Goal: Task Accomplishment & Management: Manage account settings

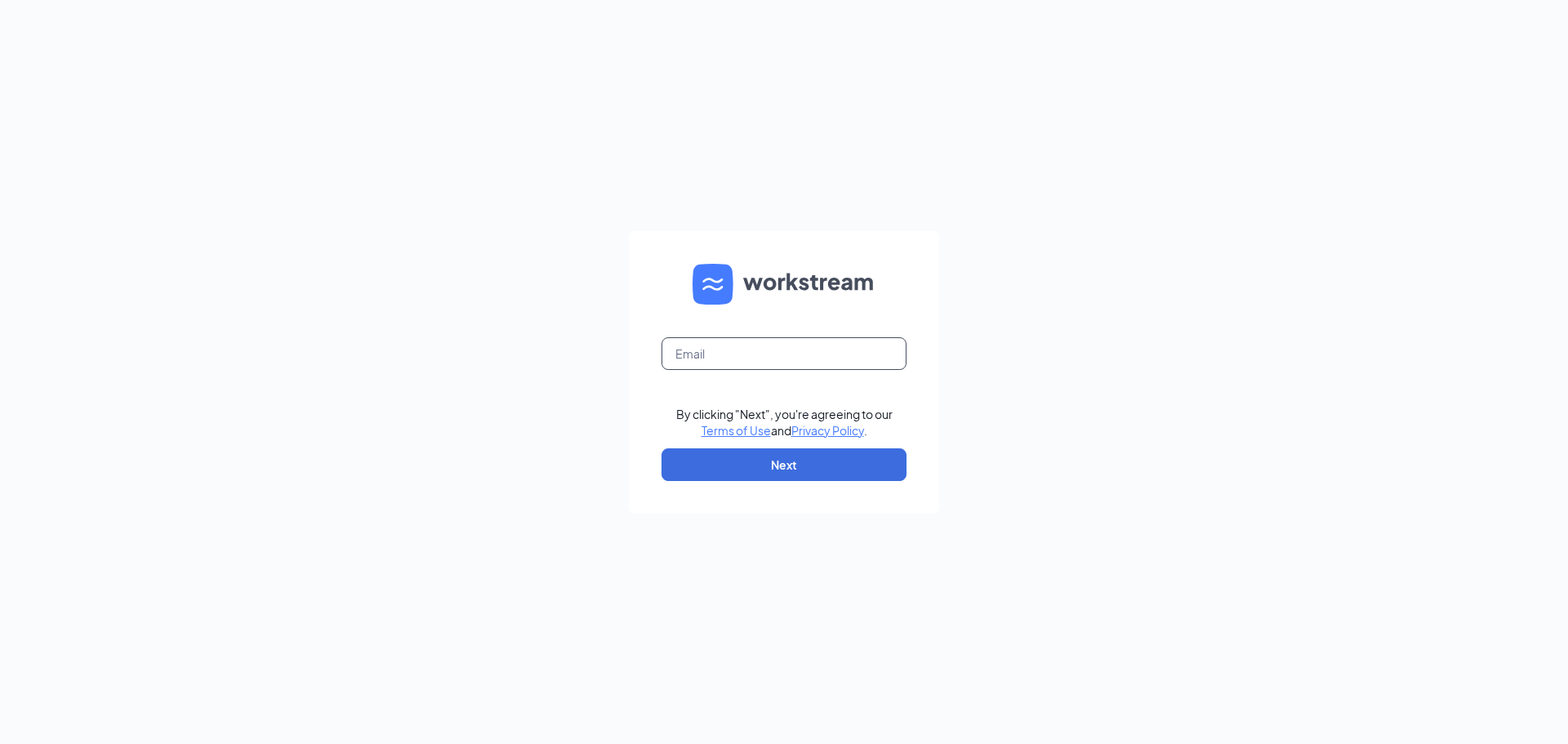
click at [680, 352] on input "text" at bounding box center [783, 354] width 245 height 33
type input "tiffany@smoothiekinglouisville.com"
click at [788, 450] on button "Next" at bounding box center [783, 465] width 245 height 33
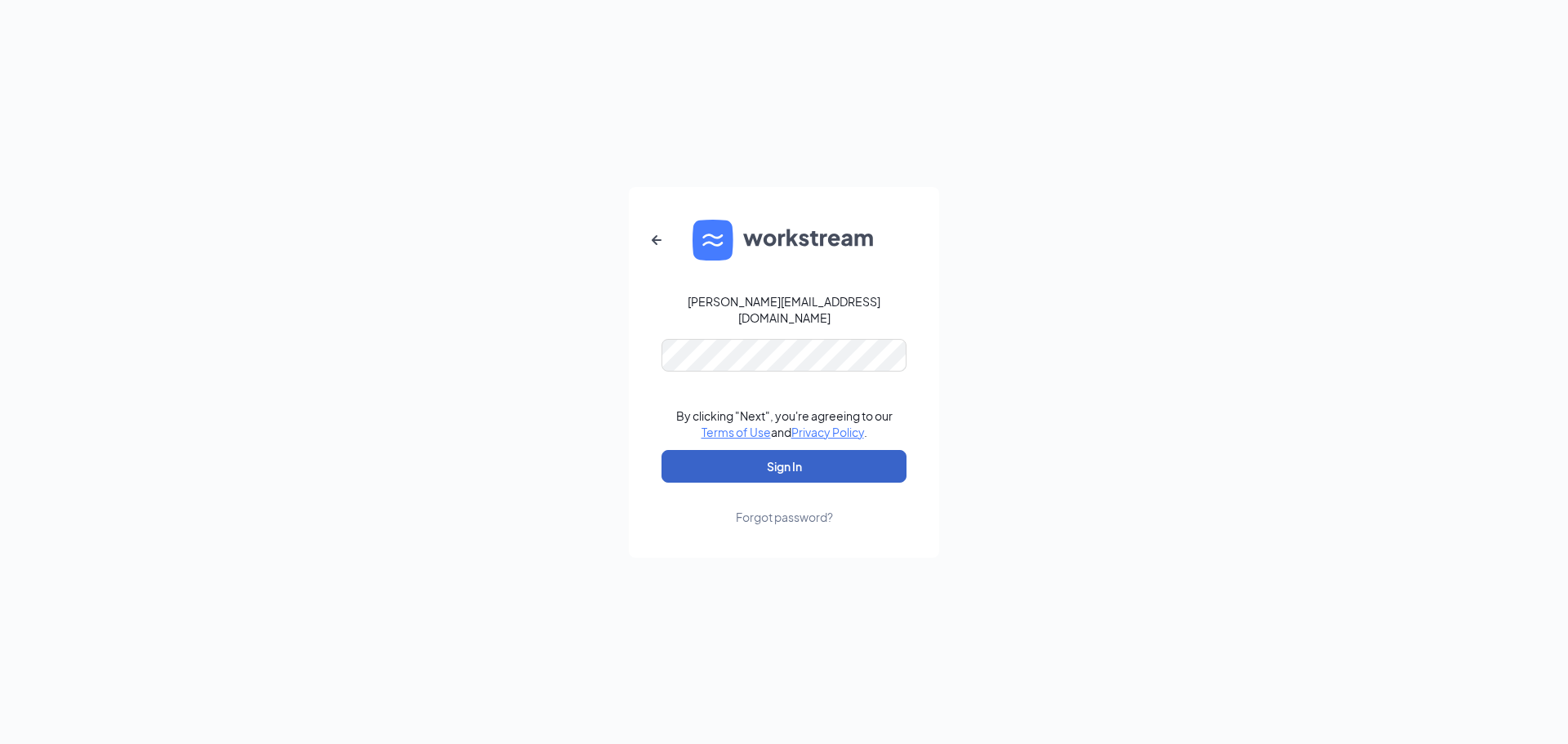
click at [816, 457] on button "Sign In" at bounding box center [783, 466] width 245 height 33
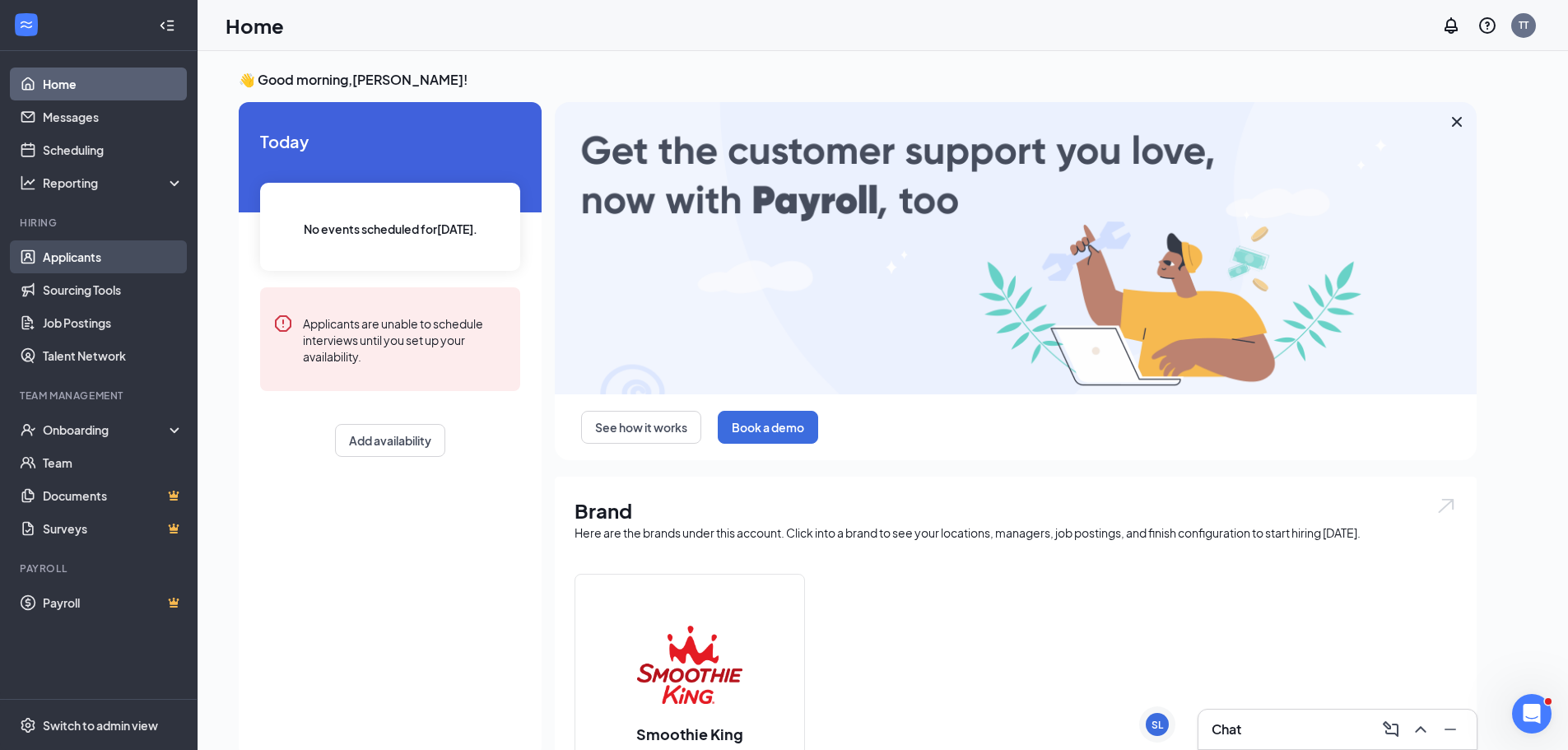
click at [101, 263] on link "Applicants" at bounding box center [113, 257] width 141 height 33
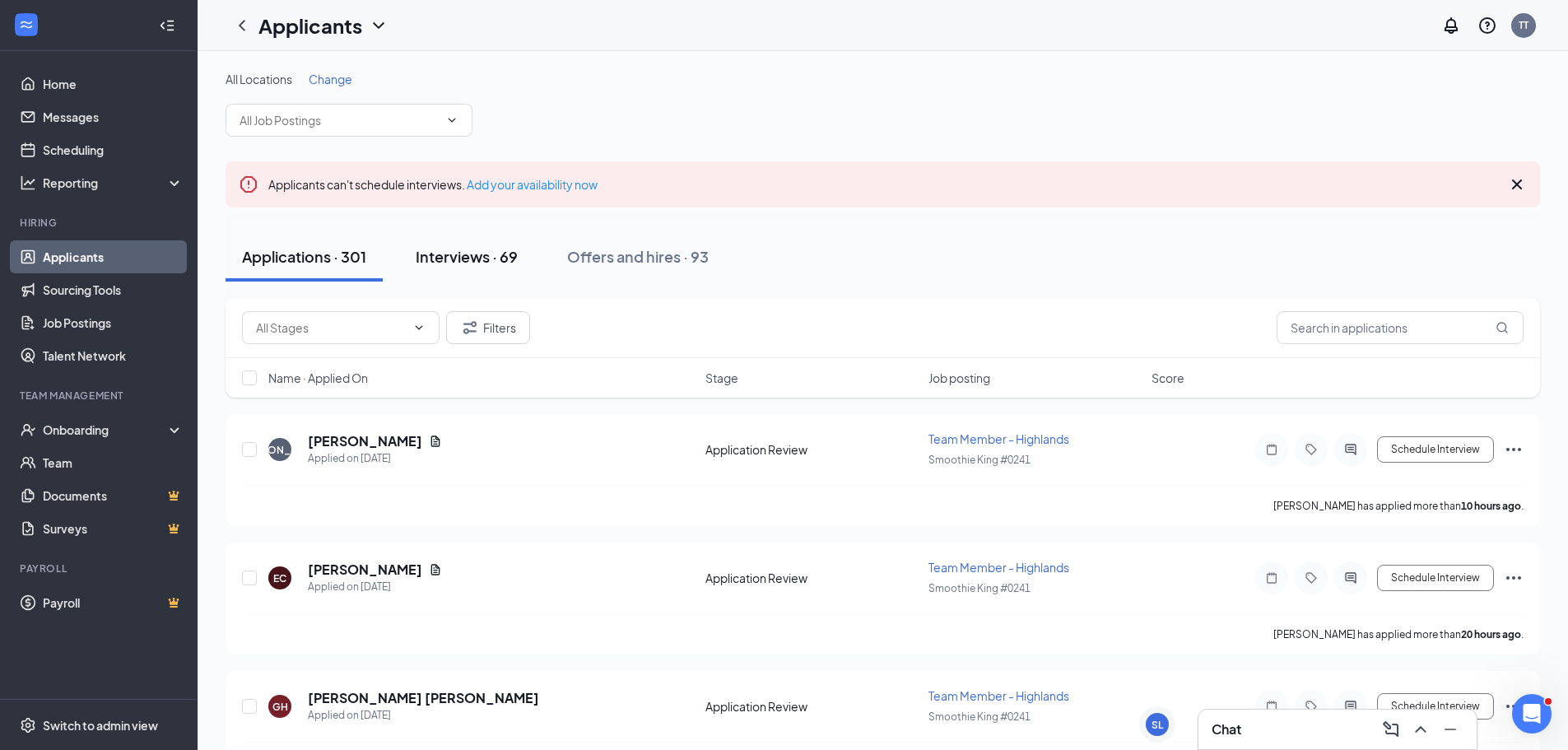
click at [455, 257] on div "Interviews · 69" at bounding box center [466, 256] width 102 height 21
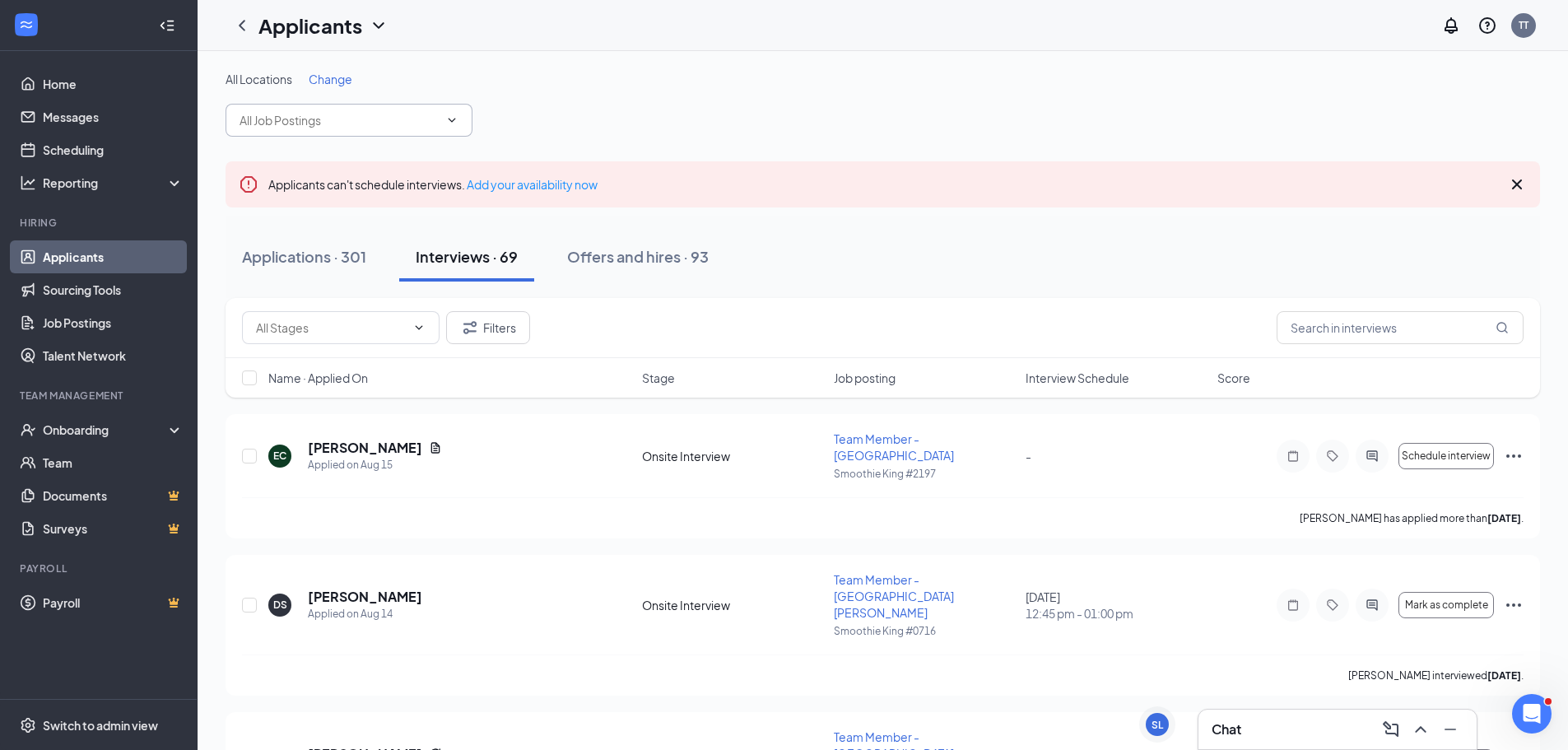
click at [380, 128] on input "text" at bounding box center [339, 120] width 199 height 19
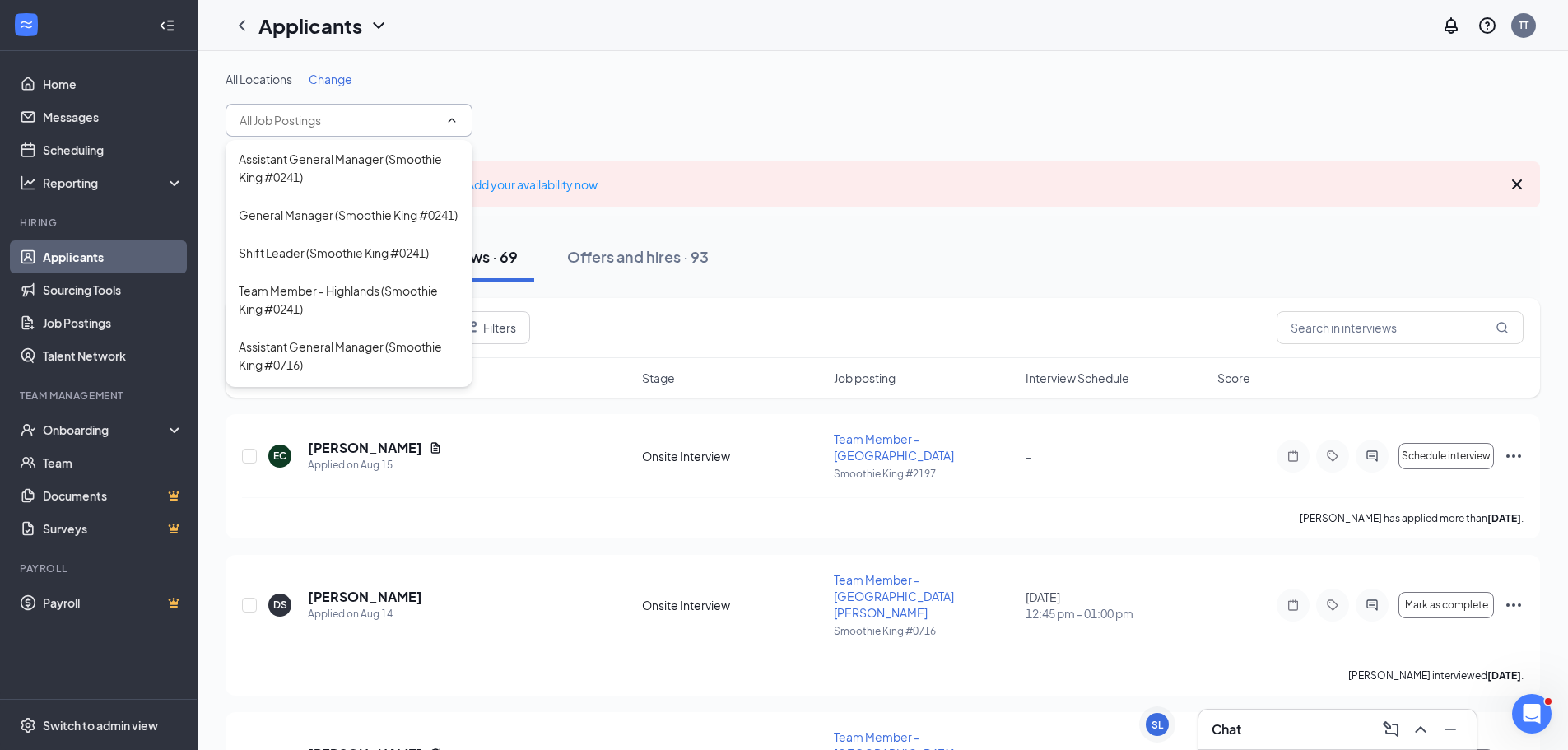
click at [335, 82] on span "Change" at bounding box center [330, 78] width 44 height 15
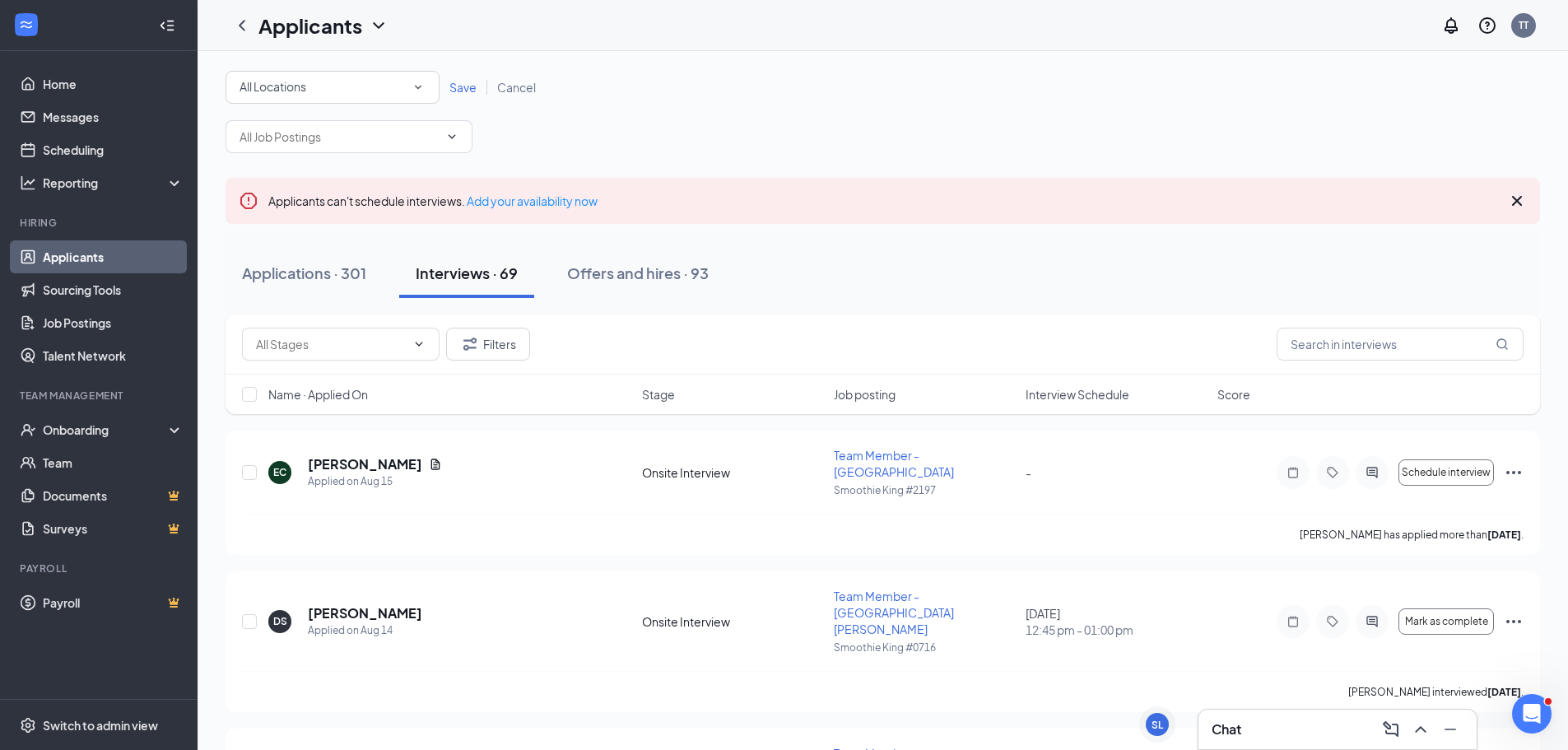
click at [335, 82] on div "All Locations" at bounding box center [332, 87] width 186 height 20
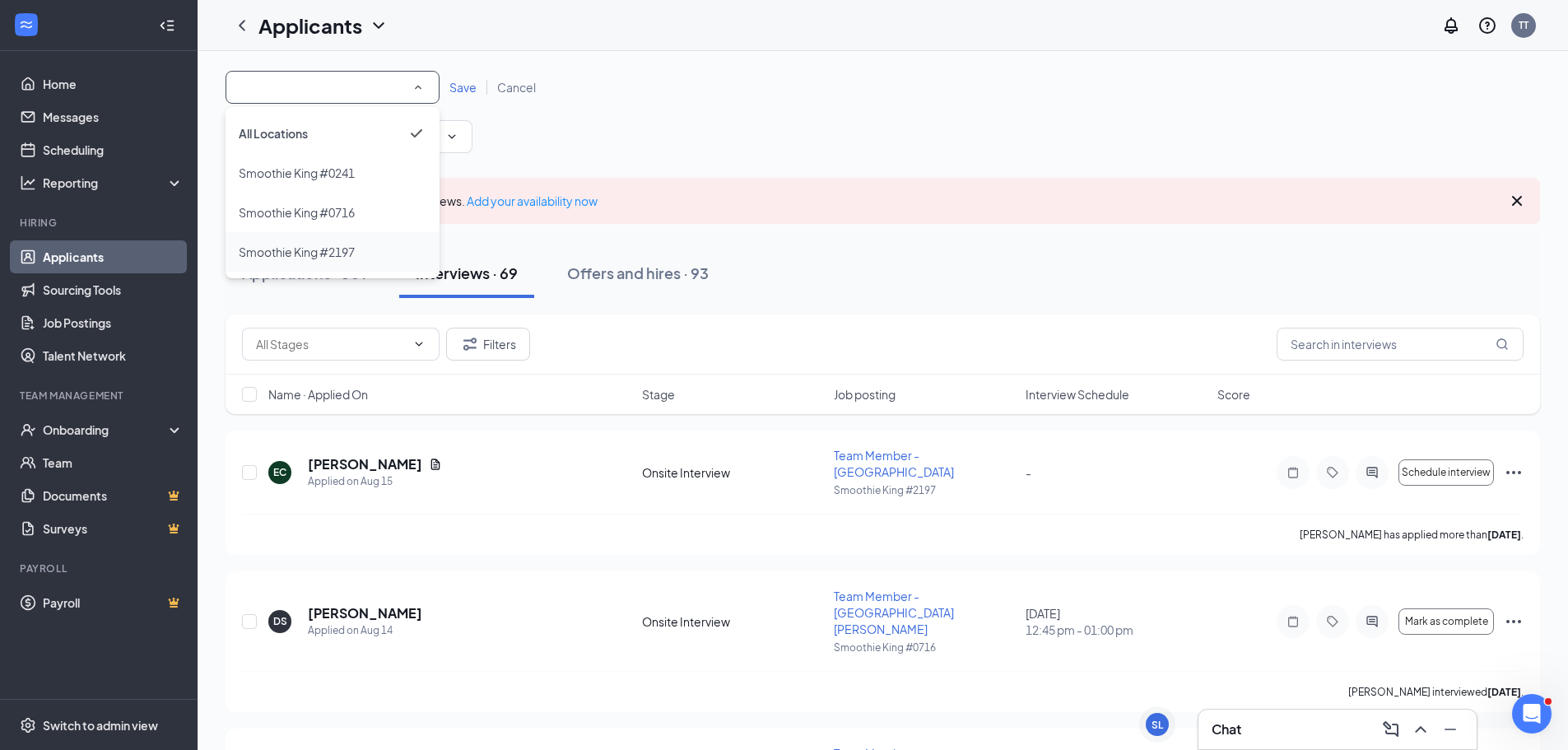
click at [337, 245] on span "Smoothie King #2197" at bounding box center [296, 251] width 116 height 15
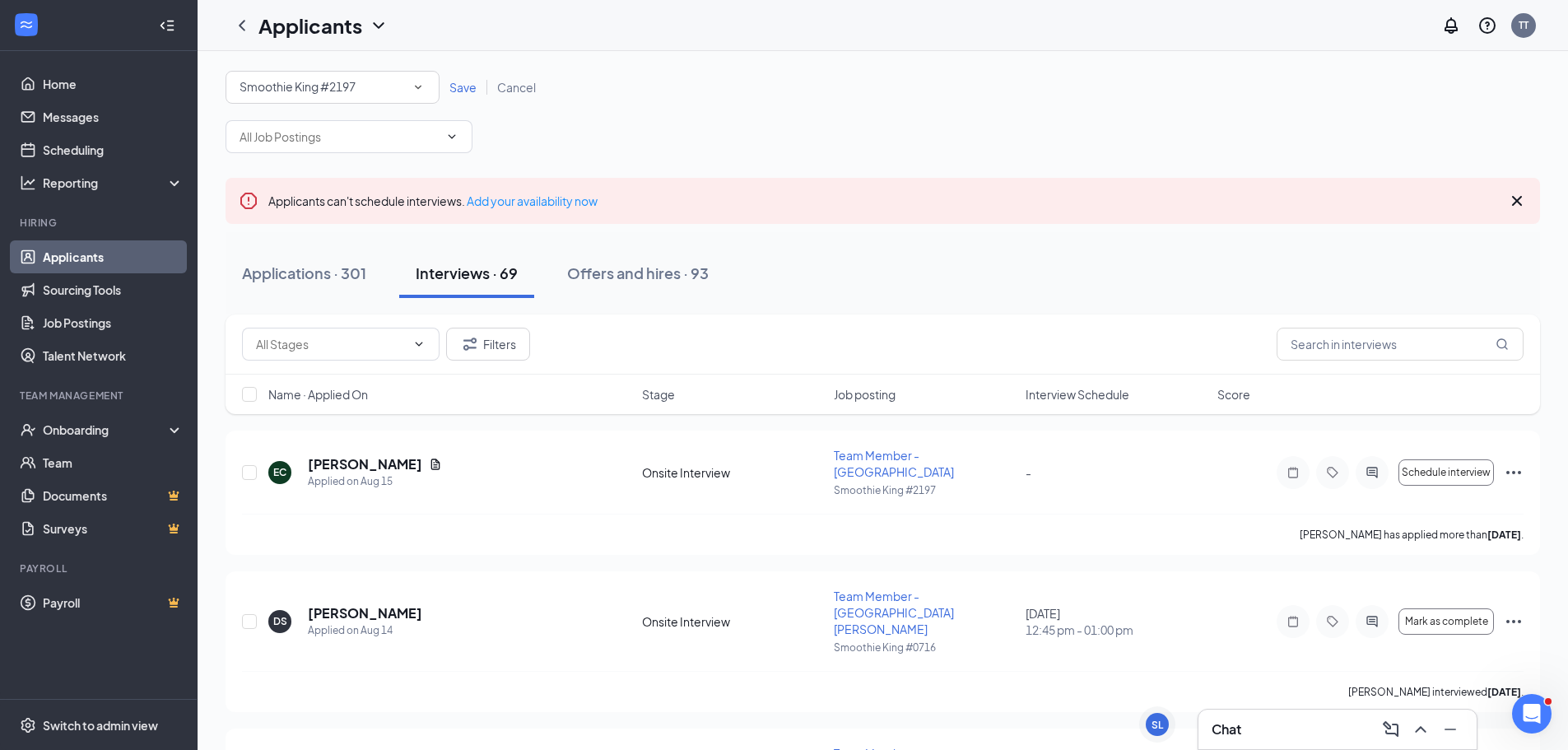
click at [456, 78] on div "All Locations Smoothie King #2197 Save Cancel" at bounding box center [882, 87] width 1314 height 33
click at [456, 85] on span "Save" at bounding box center [463, 87] width 27 height 15
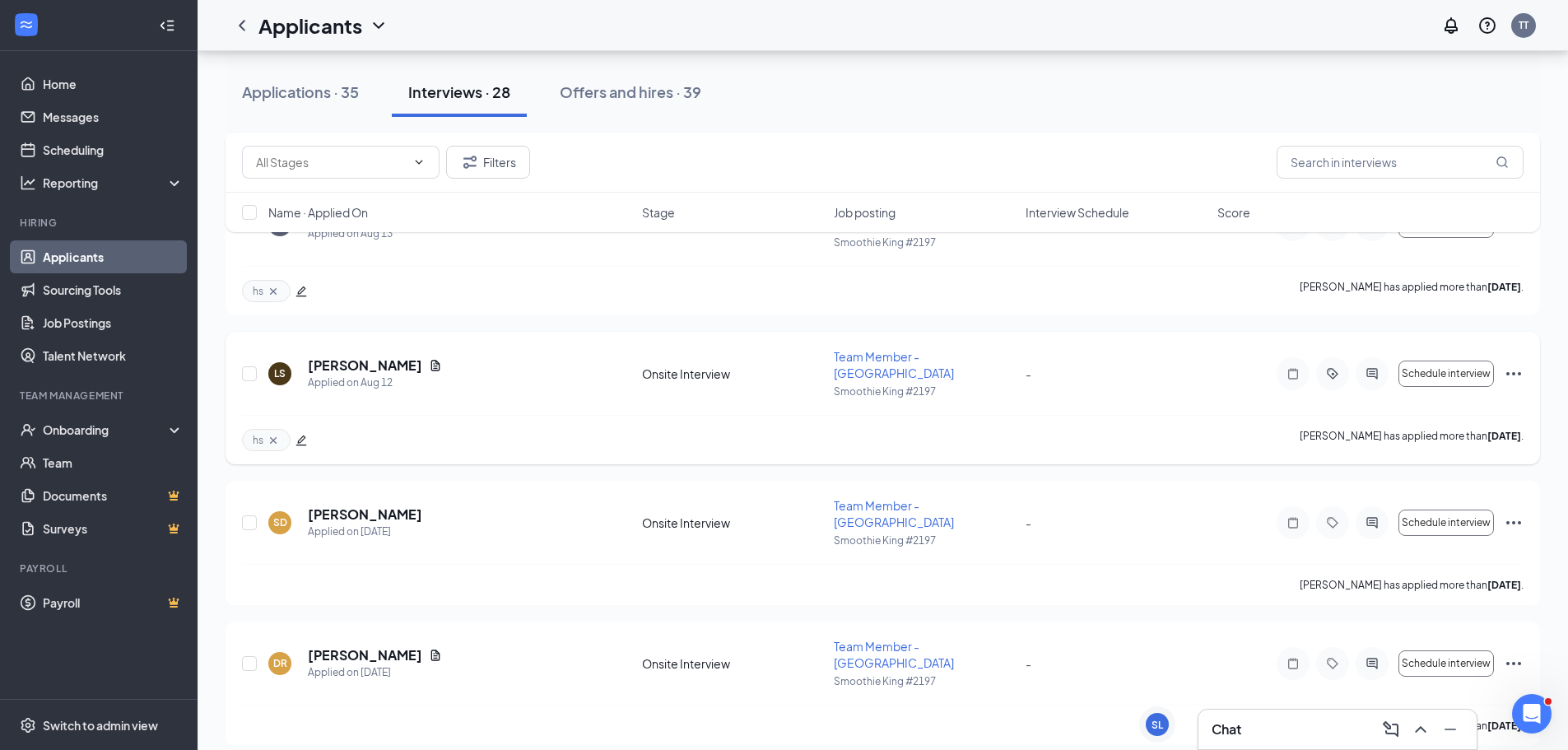
scroll to position [411, 0]
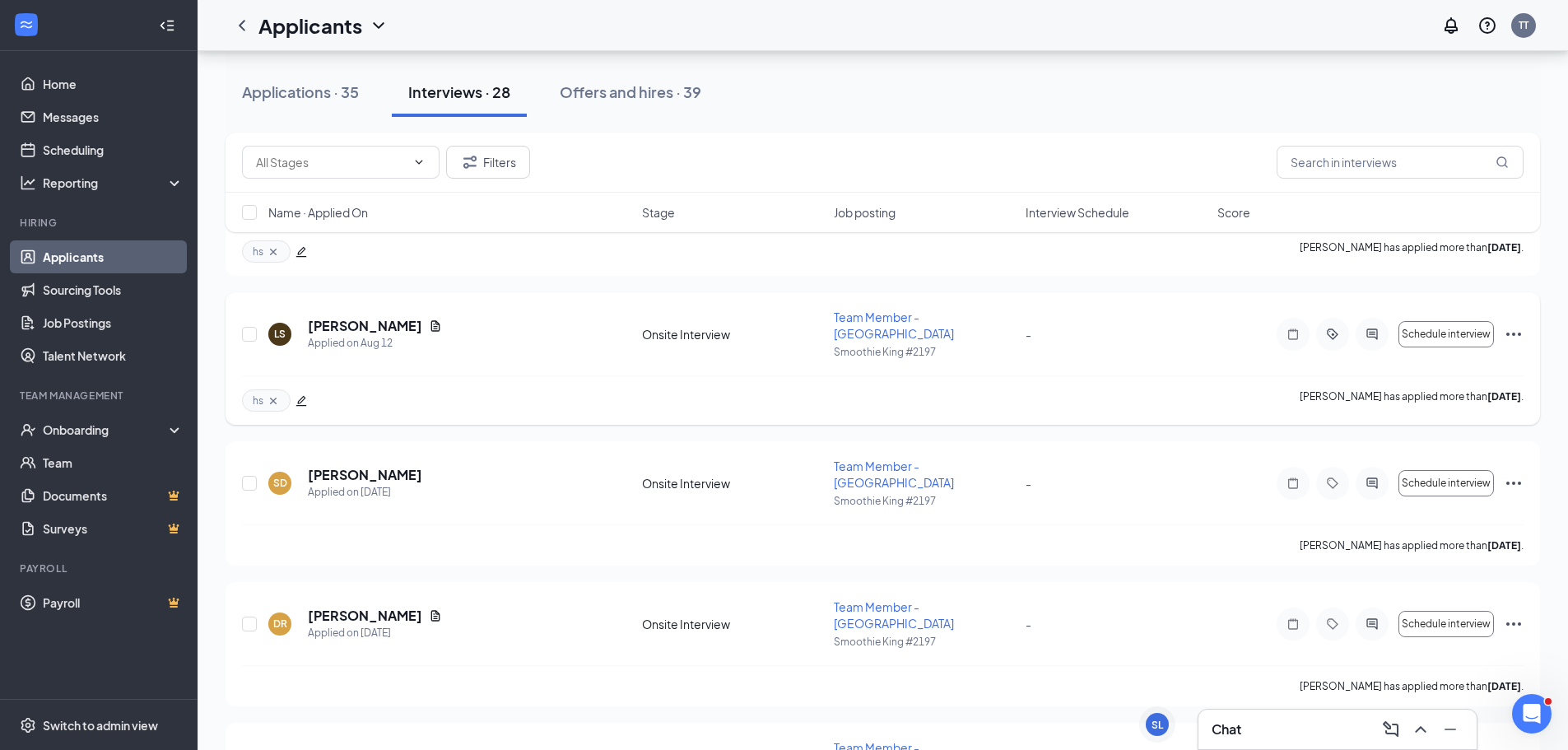
click at [1509, 324] on icon "Ellipses" at bounding box center [1513, 334] width 20 height 20
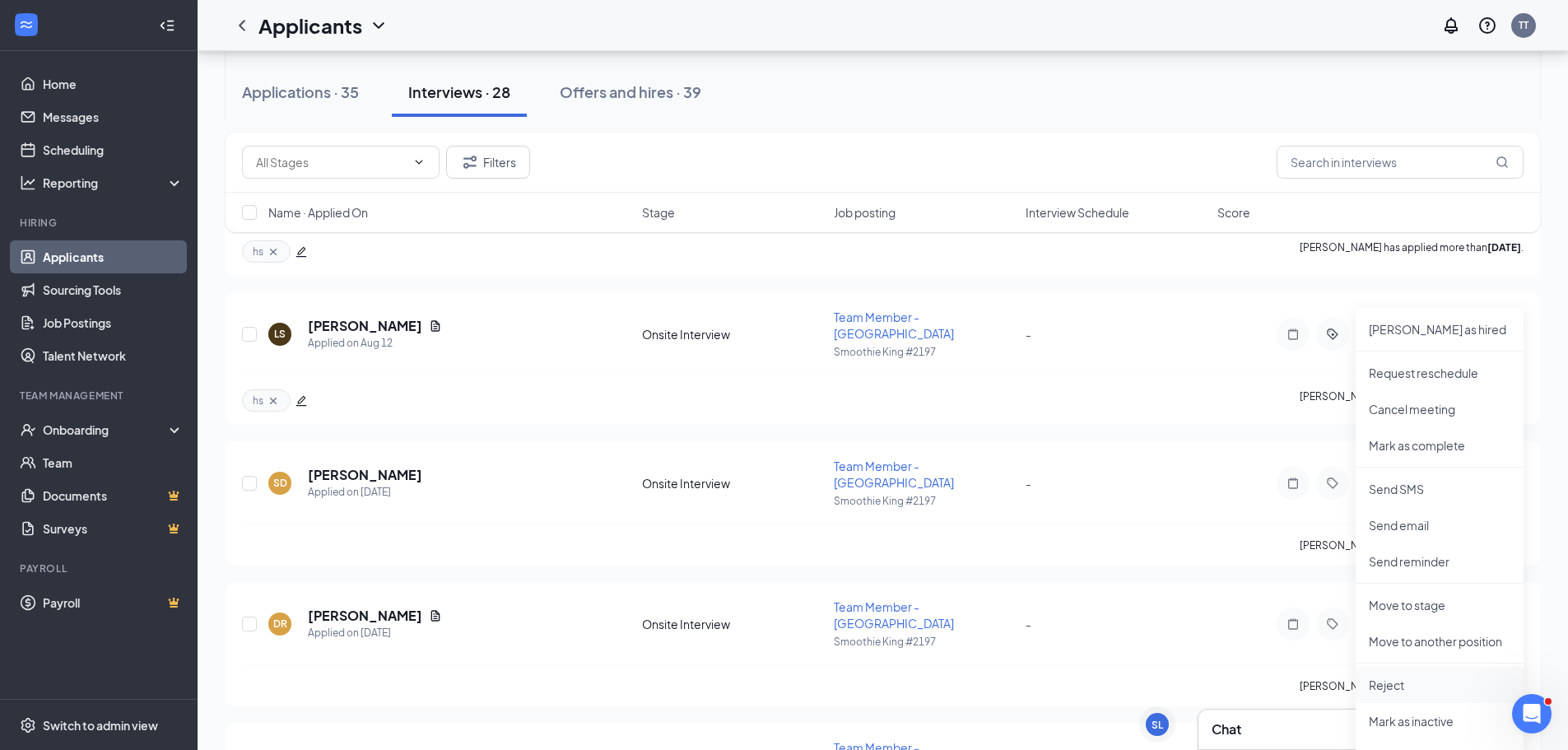
click at [1462, 677] on p "Reject" at bounding box center [1439, 685] width 142 height 17
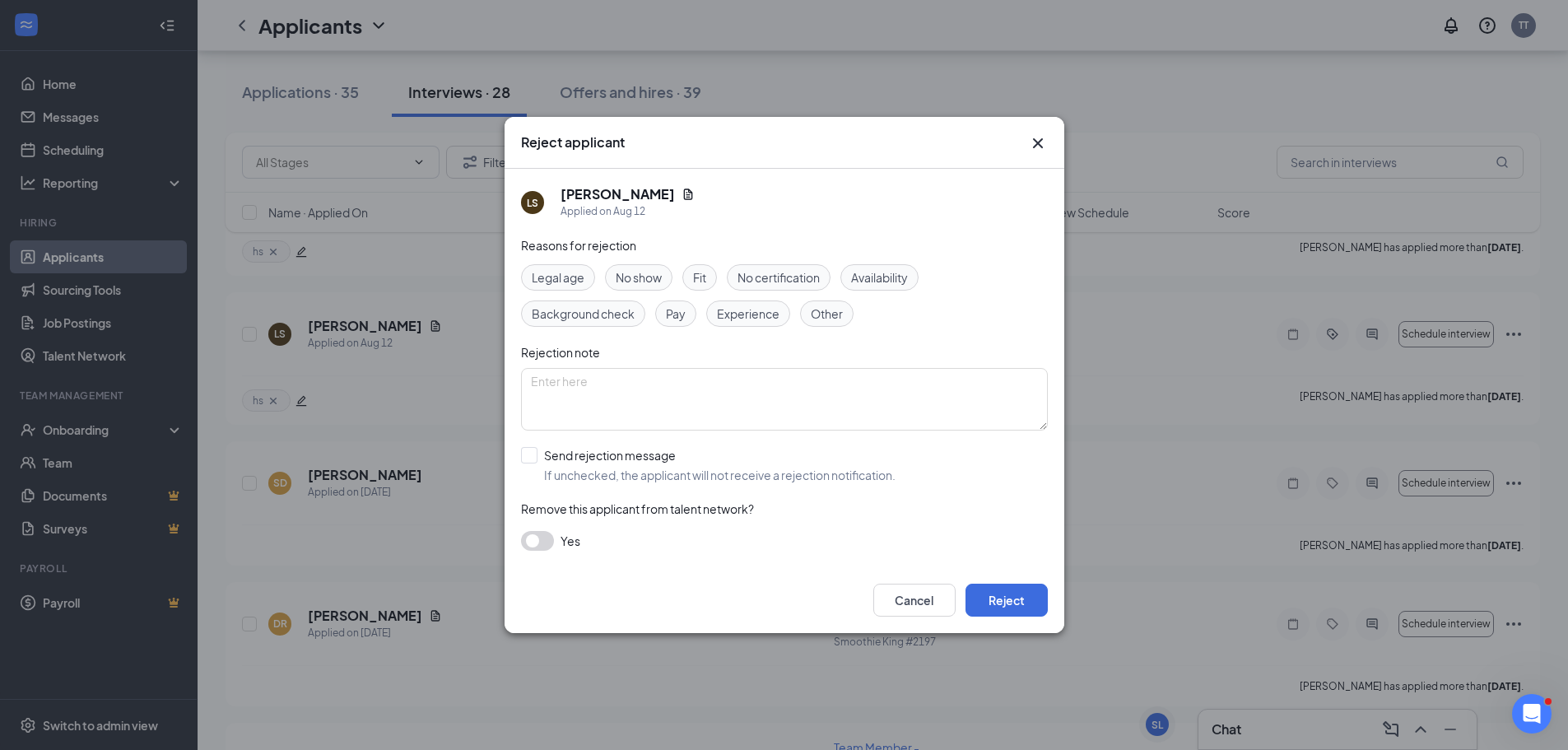
click at [640, 274] on span "No show" at bounding box center [638, 277] width 46 height 19
click at [1009, 594] on button "Reject" at bounding box center [1006, 600] width 82 height 33
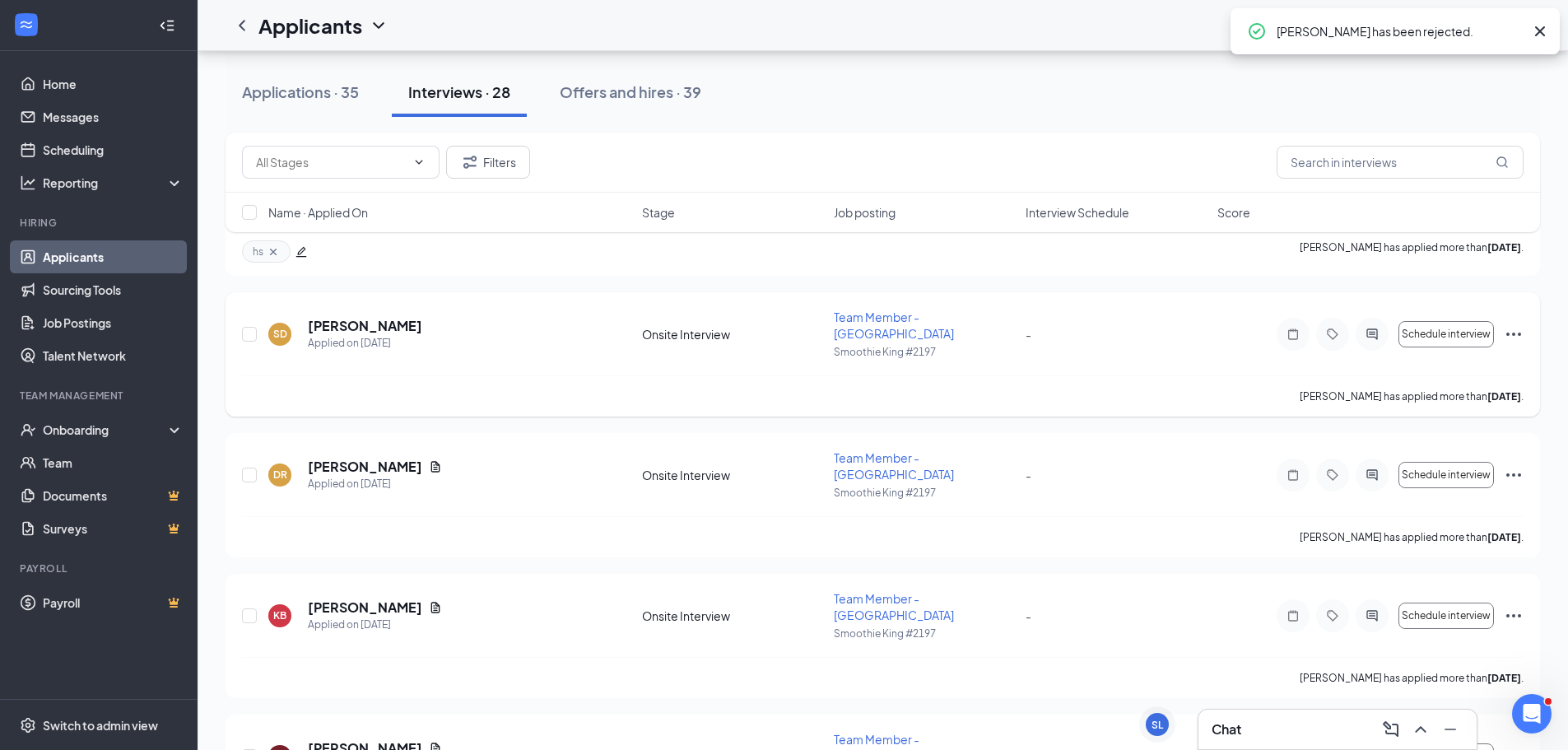
click at [1506, 324] on icon "Ellipses" at bounding box center [1513, 334] width 20 height 20
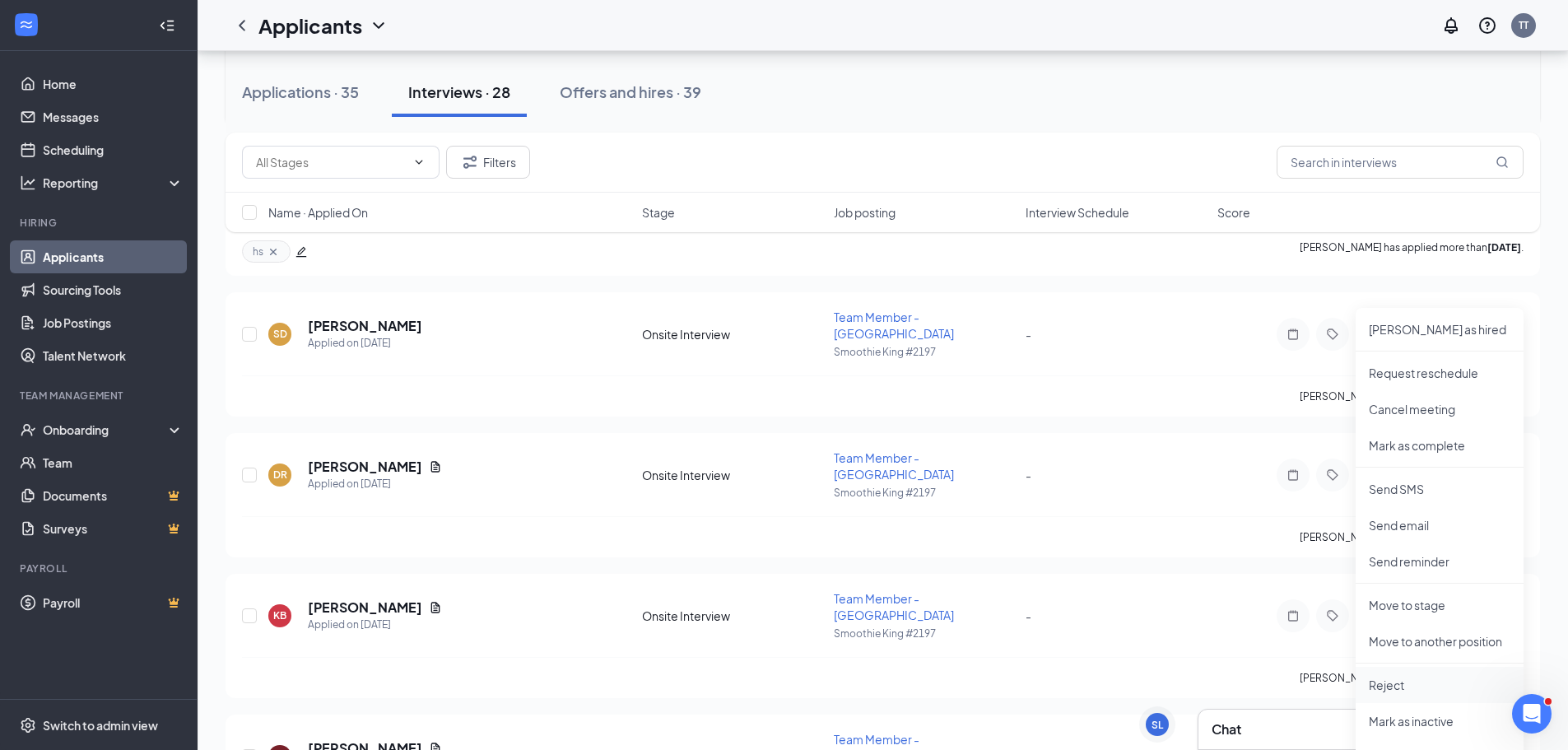
click at [1434, 682] on p "Reject" at bounding box center [1439, 685] width 142 height 17
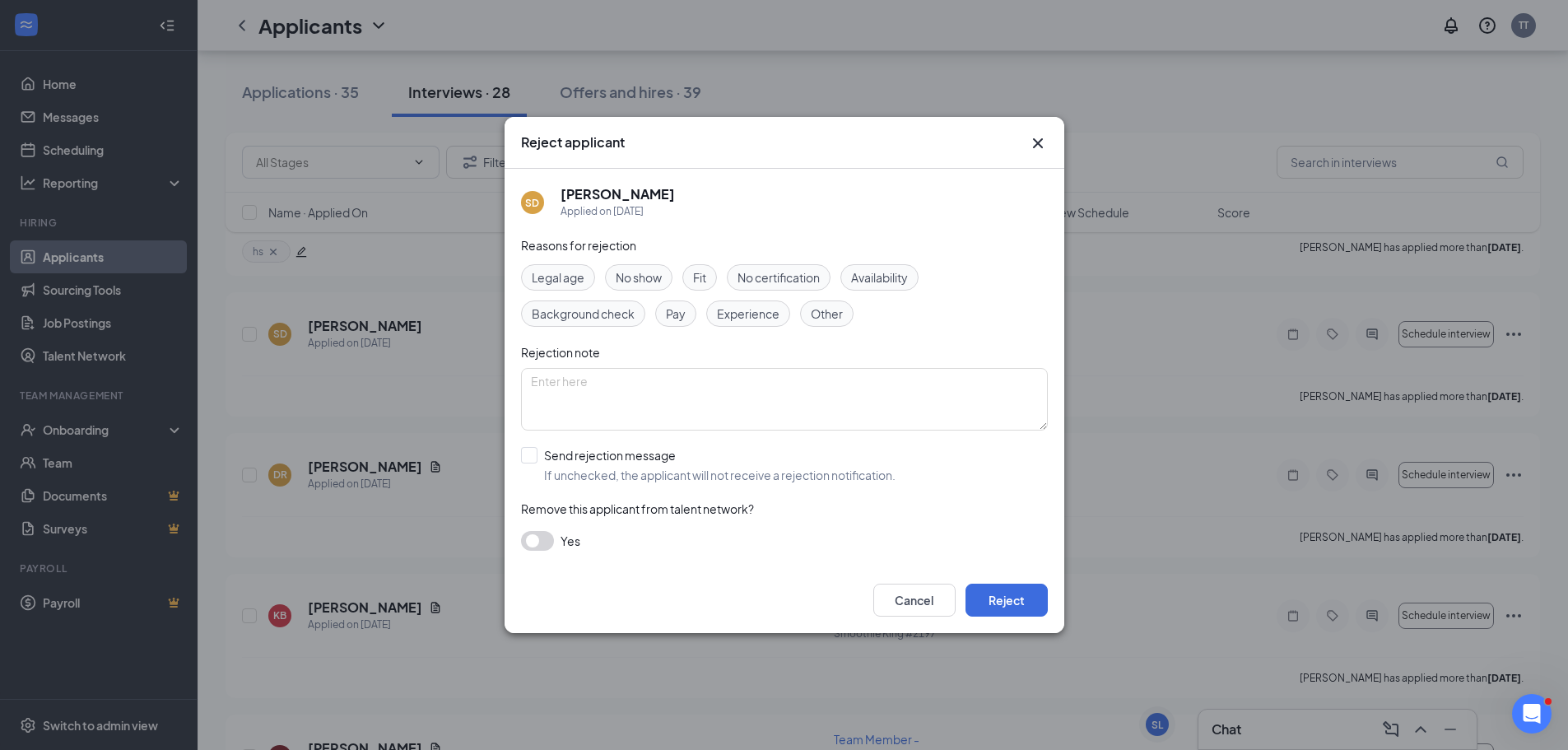
click at [658, 277] on span "No show" at bounding box center [638, 277] width 46 height 19
click at [1019, 596] on button "Reject" at bounding box center [1006, 600] width 82 height 33
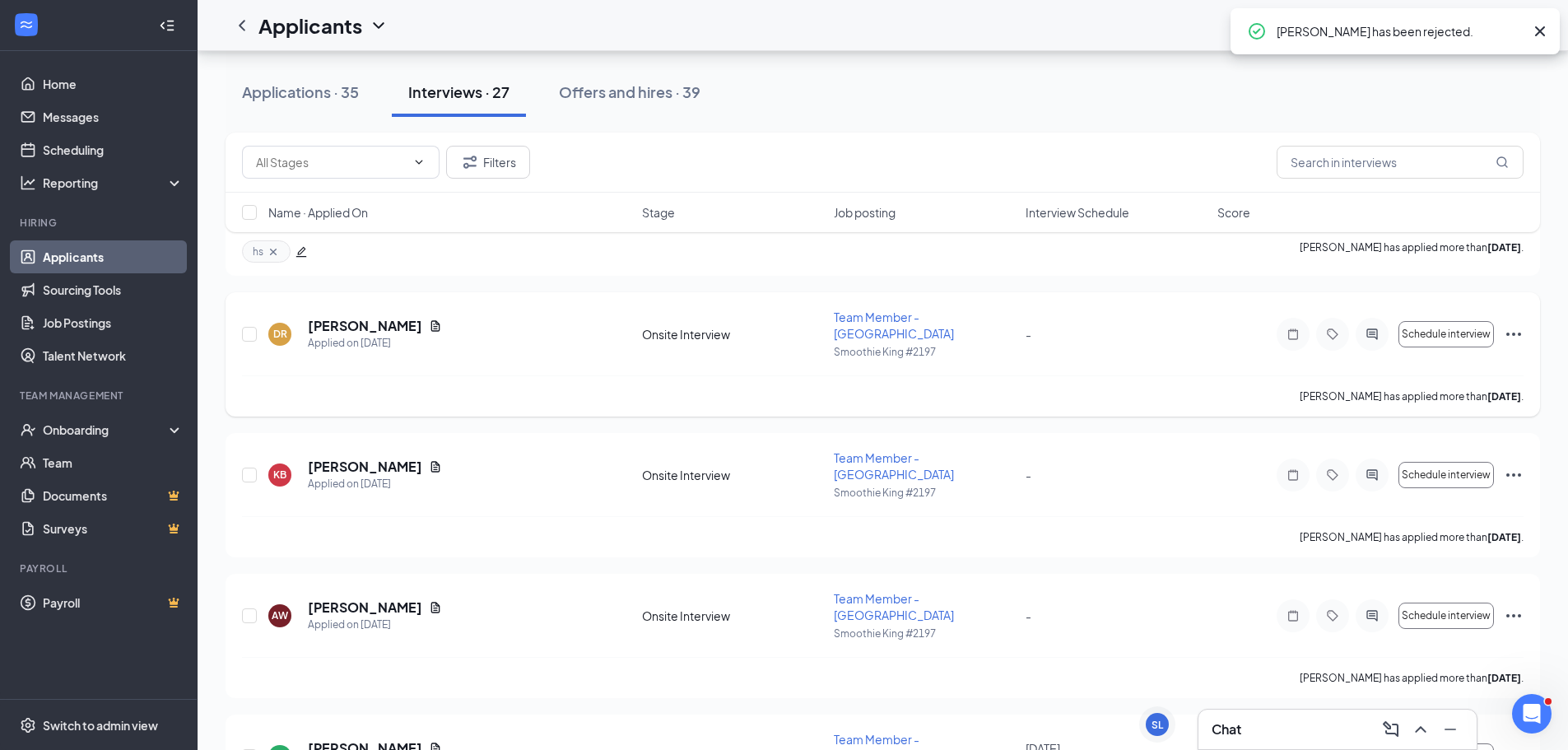
click at [1504, 324] on icon "Ellipses" at bounding box center [1513, 334] width 20 height 20
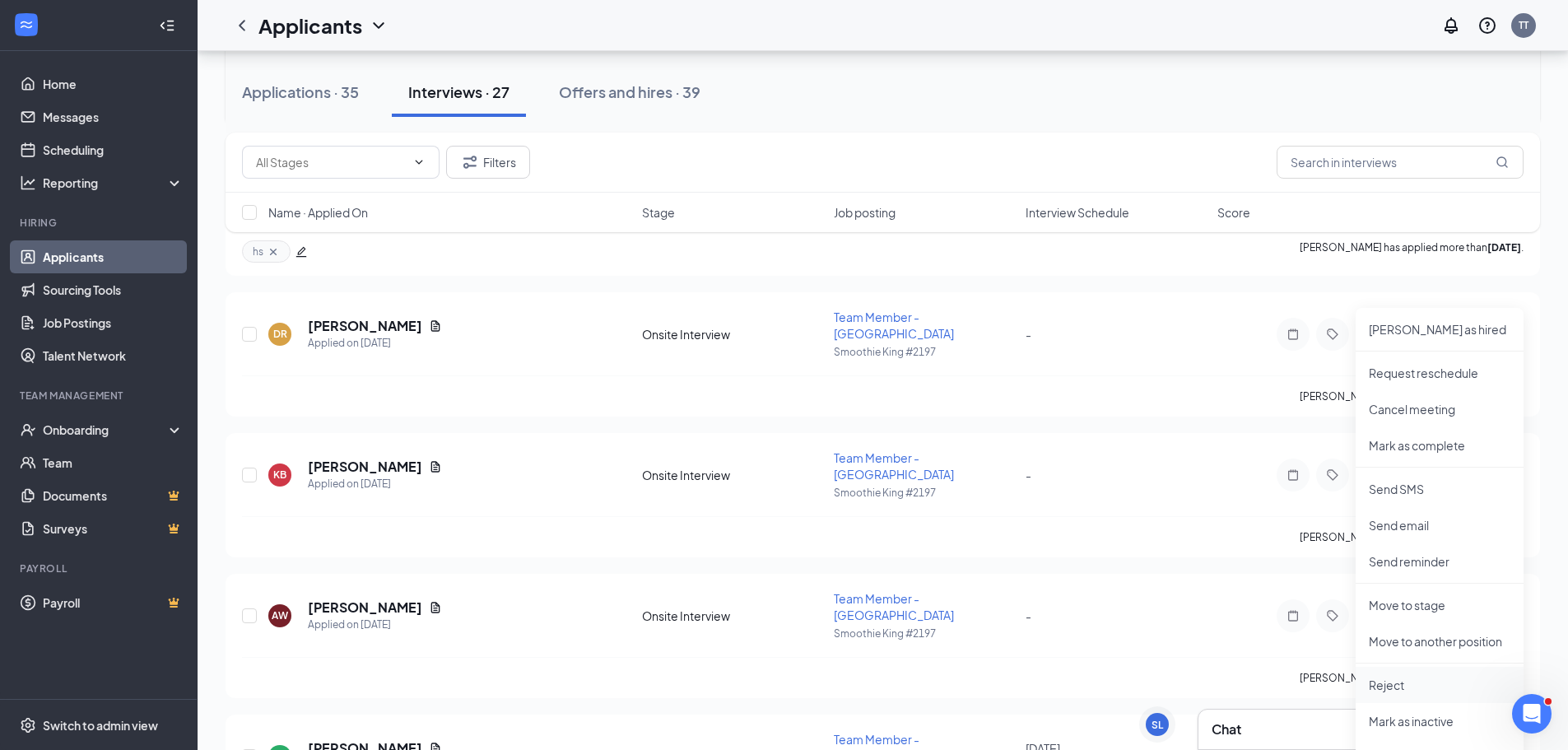
click at [1425, 695] on li "Reject" at bounding box center [1440, 684] width 168 height 36
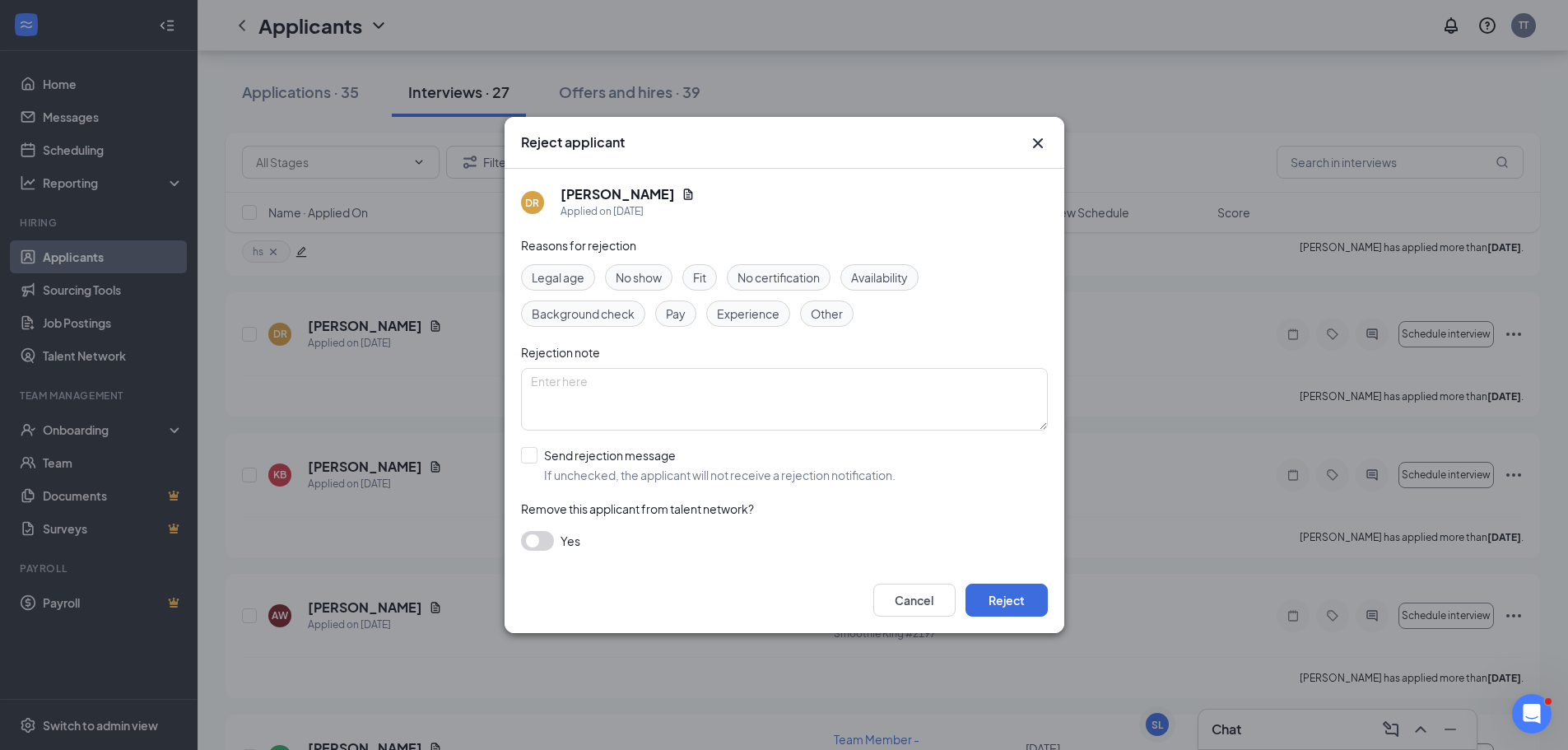
click at [649, 279] on span "No show" at bounding box center [638, 277] width 46 height 19
click at [1014, 607] on button "Reject" at bounding box center [1006, 600] width 82 height 33
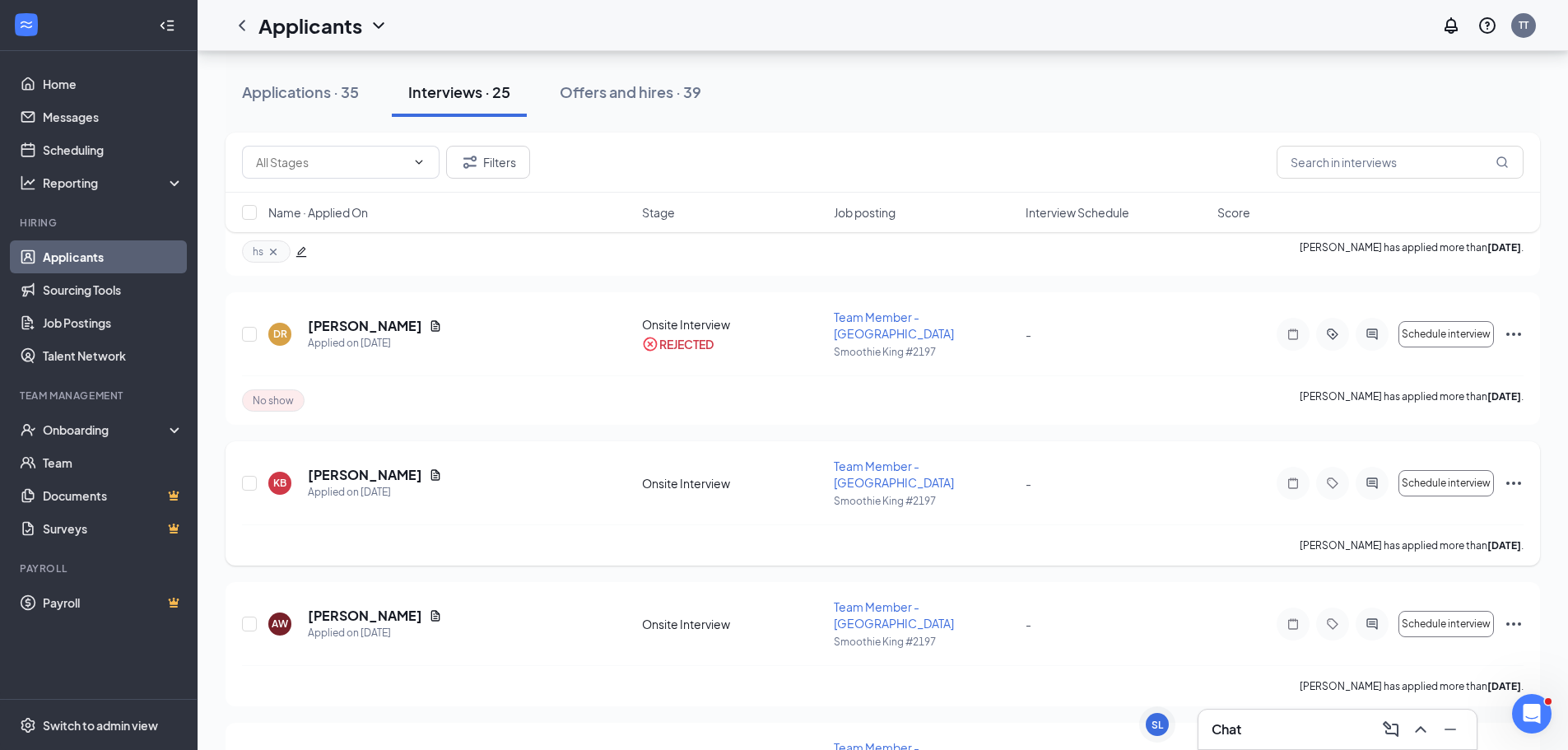
click at [1515, 473] on icon "Ellipses" at bounding box center [1513, 482] width 20 height 20
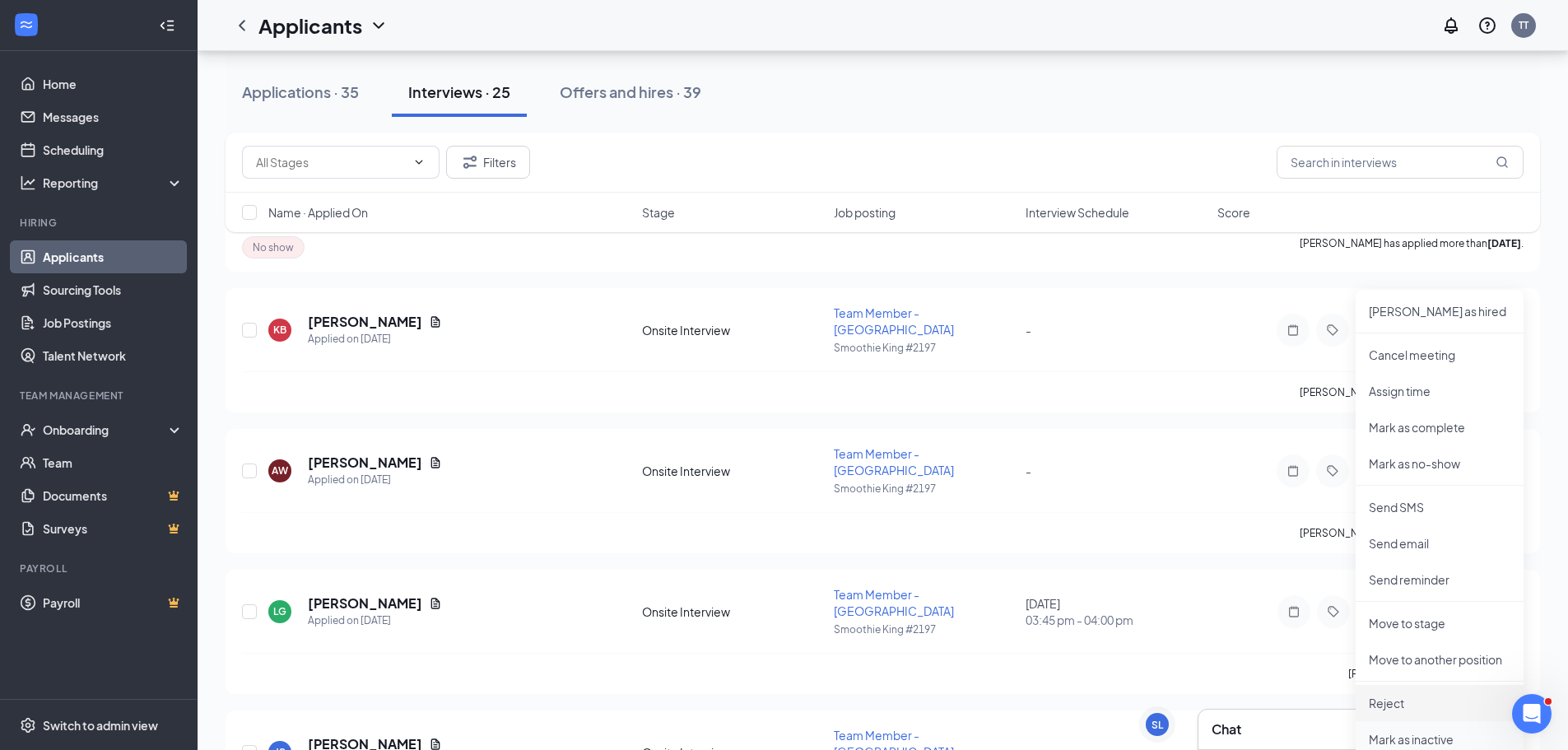
scroll to position [658, 0]
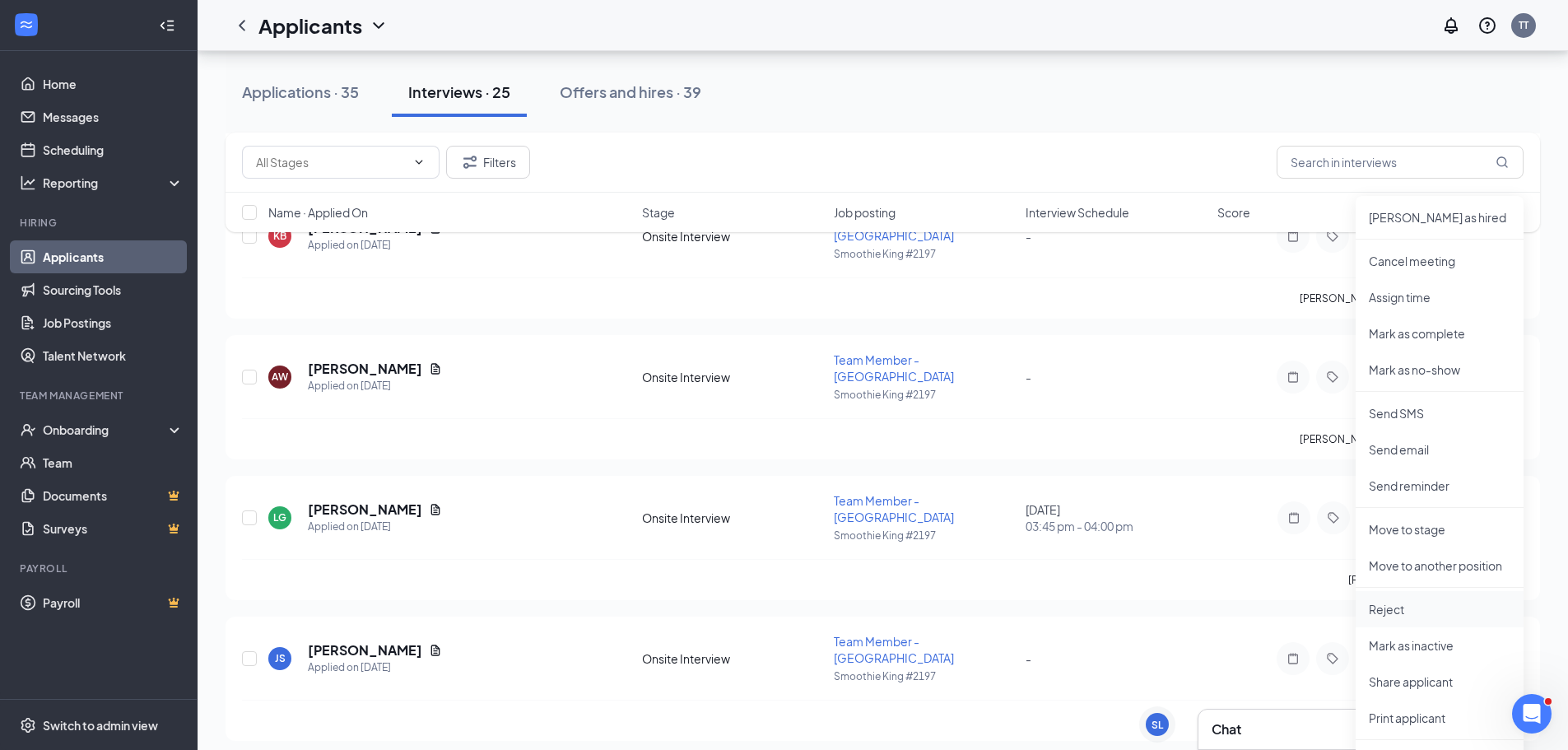
click at [1420, 616] on p "Reject" at bounding box center [1439, 608] width 142 height 17
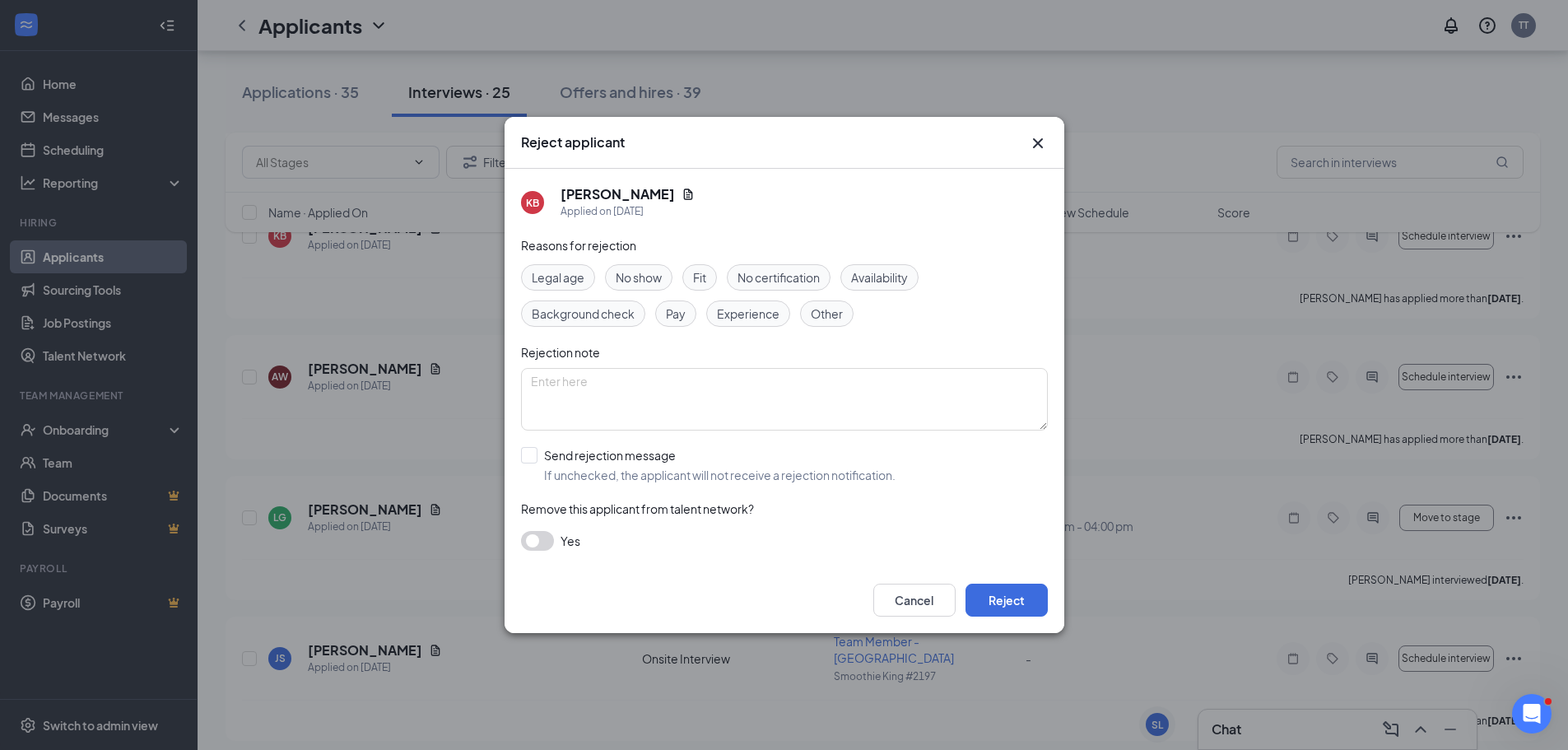
click at [642, 273] on span "No show" at bounding box center [638, 277] width 46 height 19
click at [988, 601] on button "Reject" at bounding box center [1006, 600] width 82 height 33
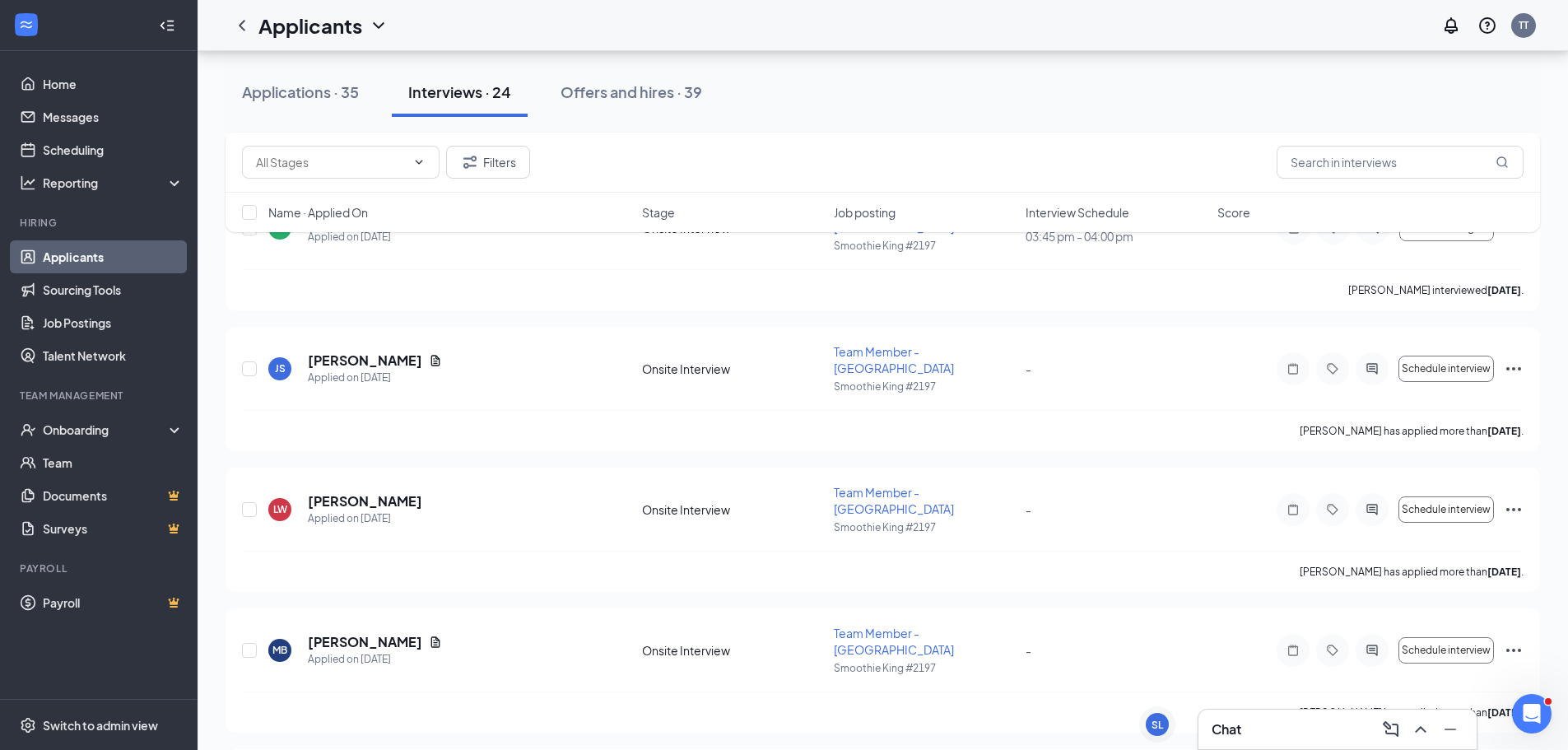
click at [1084, 229] on div "Name · Applied On Stage Job posting Interview Schedule Score" at bounding box center [882, 212] width 1314 height 39
click at [1084, 222] on div "Name · Applied On Stage Job posting Interview Schedule Score" at bounding box center [882, 212] width 1314 height 39
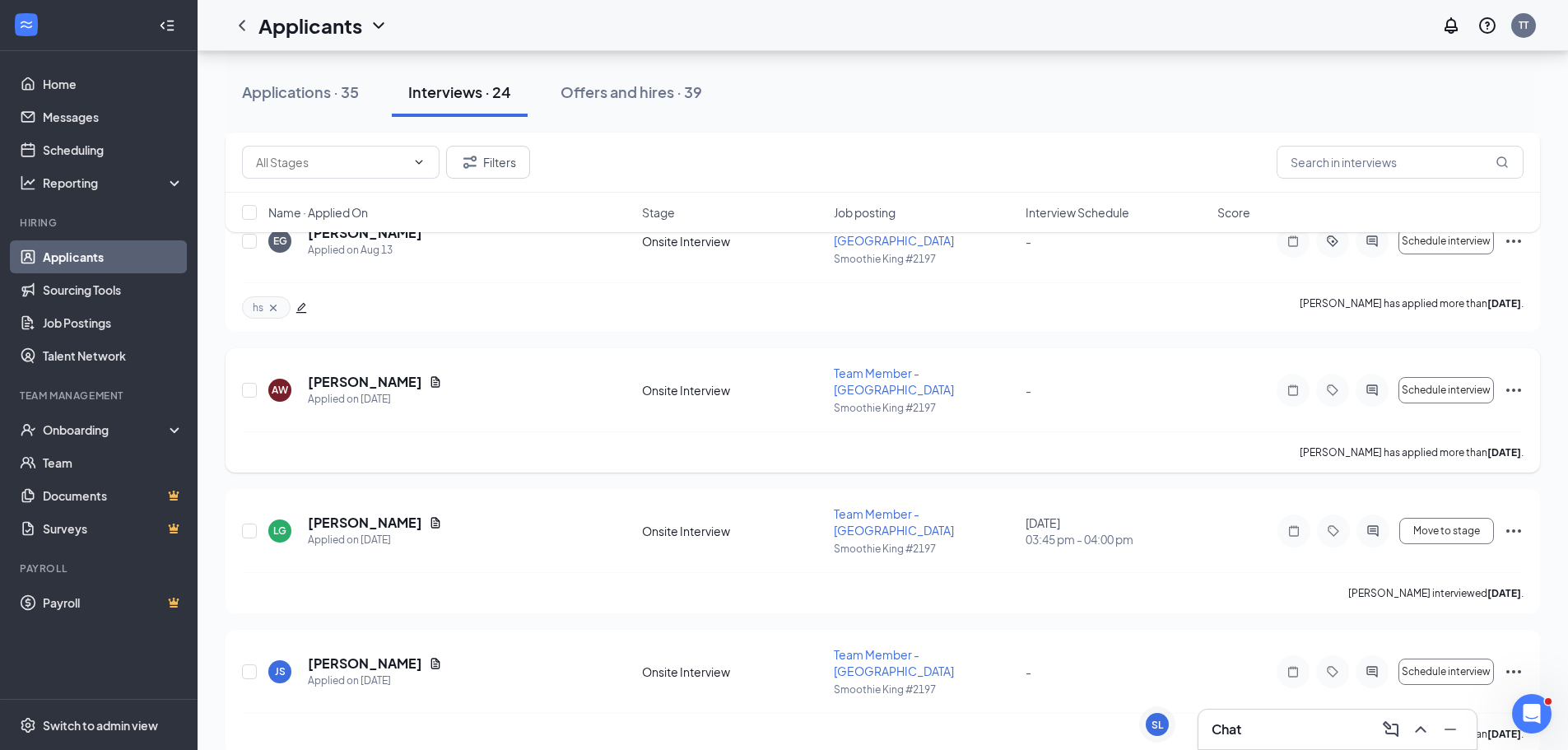
scroll to position [247, 0]
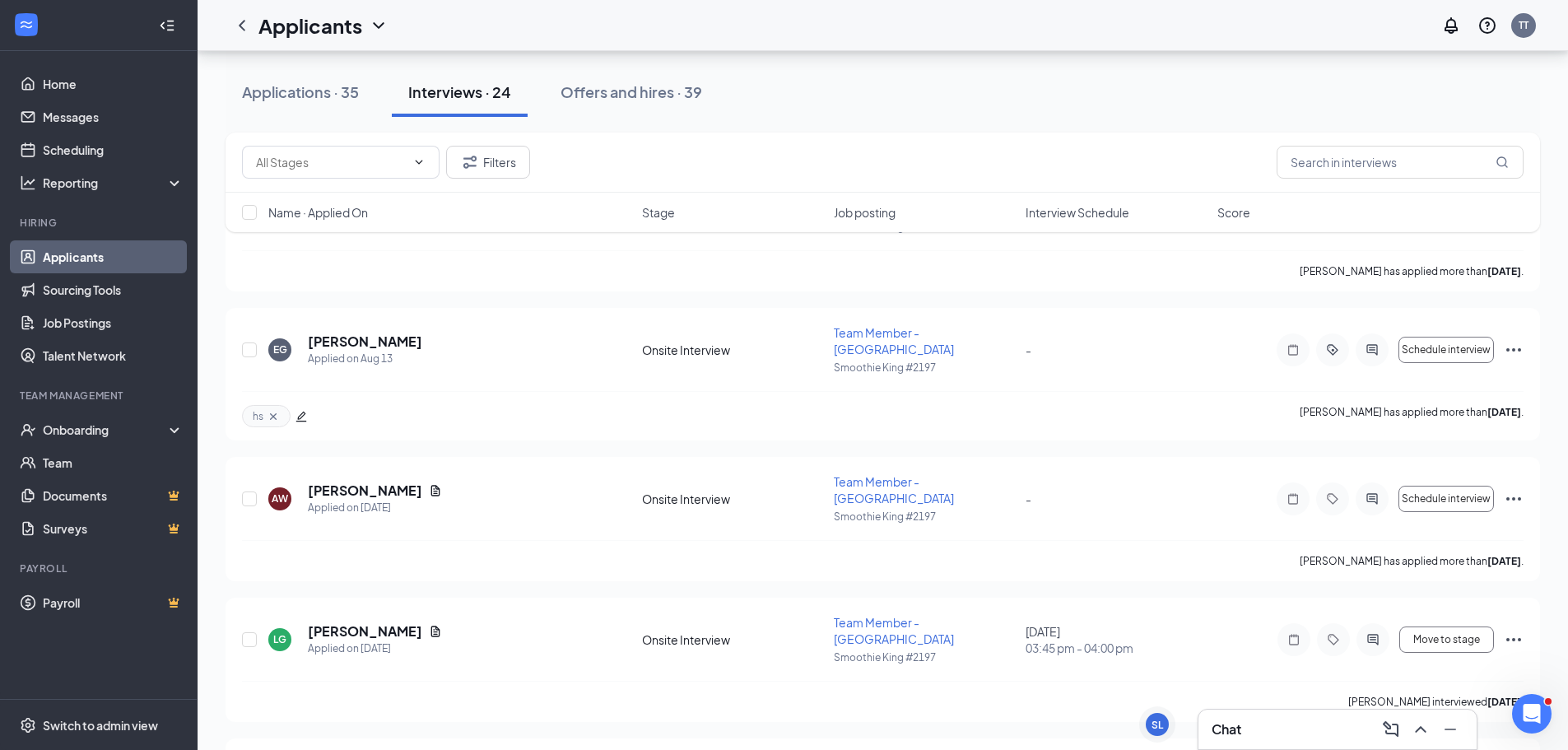
click at [1055, 218] on span "Interview Schedule" at bounding box center [1078, 212] width 104 height 17
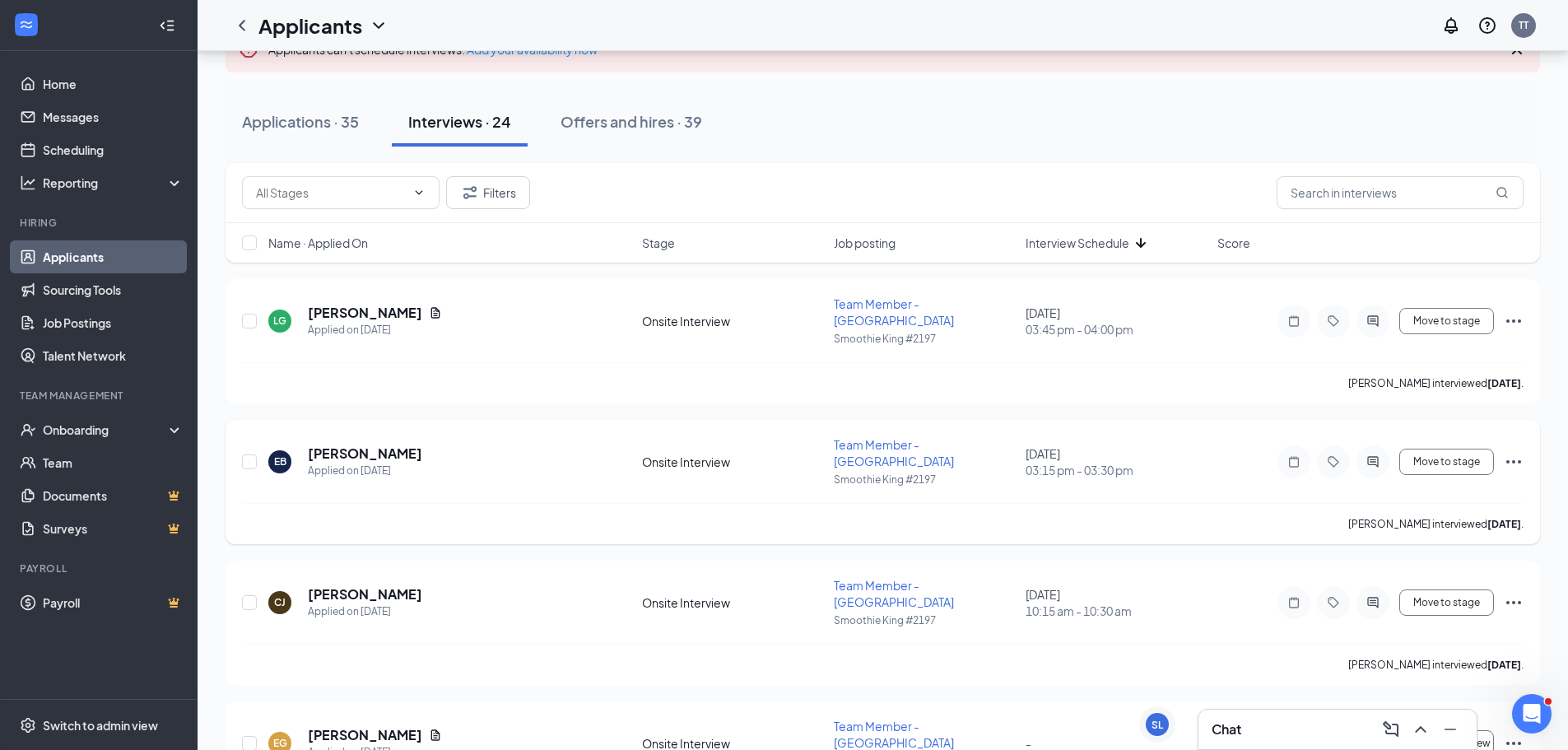
scroll to position [164, 0]
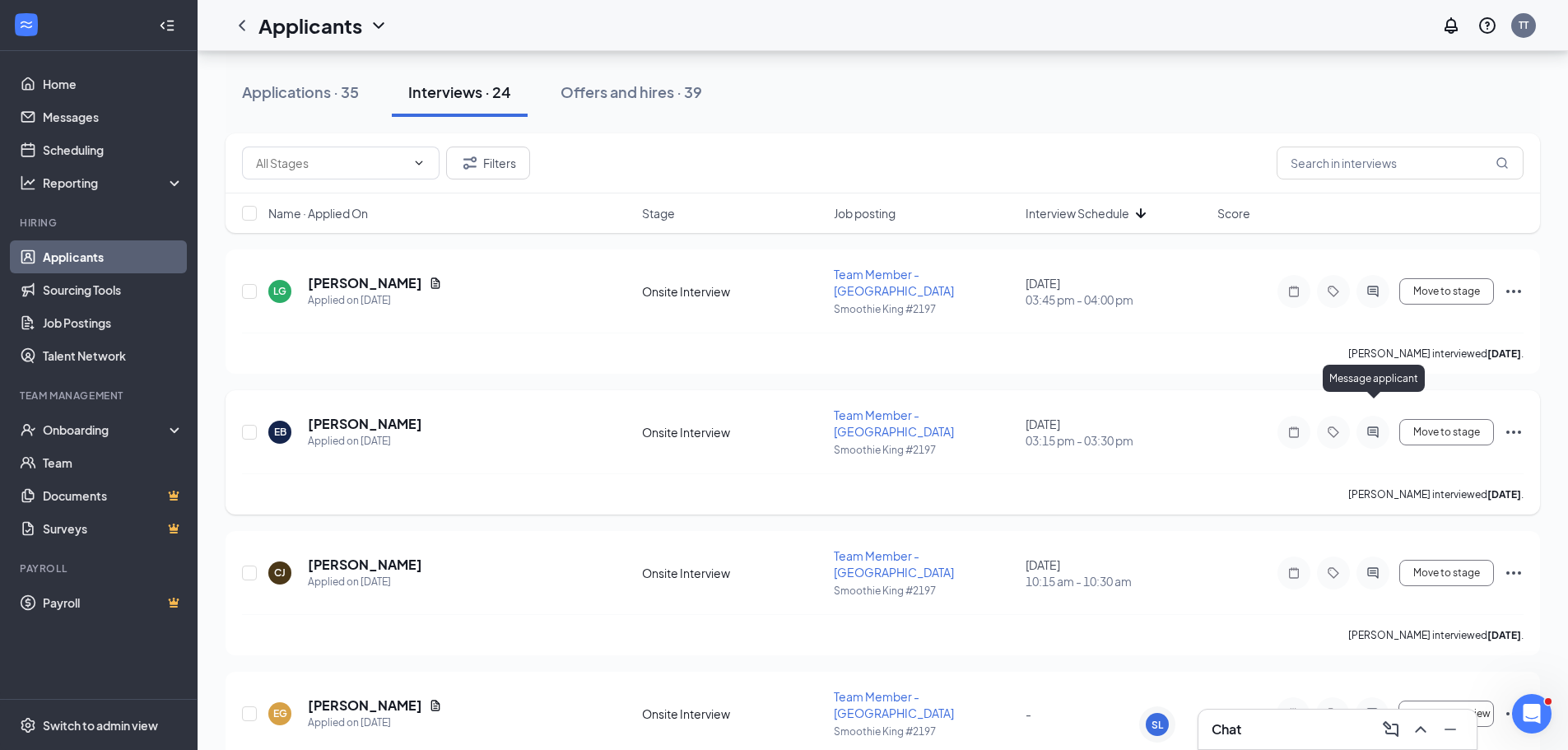
click at [1377, 426] on icon "ActiveChat" at bounding box center [1372, 431] width 11 height 11
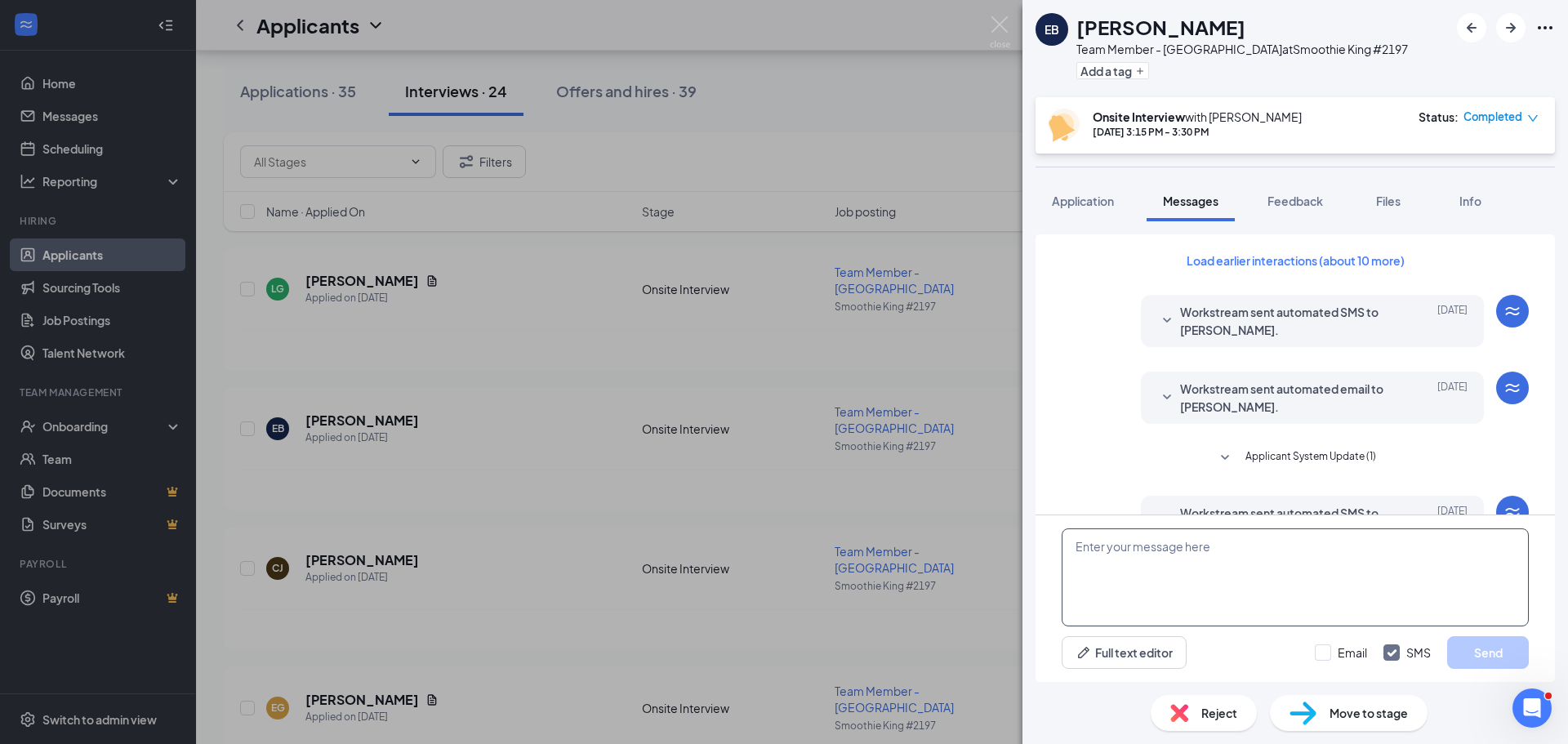
click at [1164, 571] on textarea at bounding box center [1295, 576] width 467 height 98
type textarea "H"
type textarea "Good morning [PERSON_NAME]. We would love to offer you a position at Smoothie K…"
click at [999, 31] on img at bounding box center [999, 32] width 20 height 32
